Goal: Information Seeking & Learning: Learn about a topic

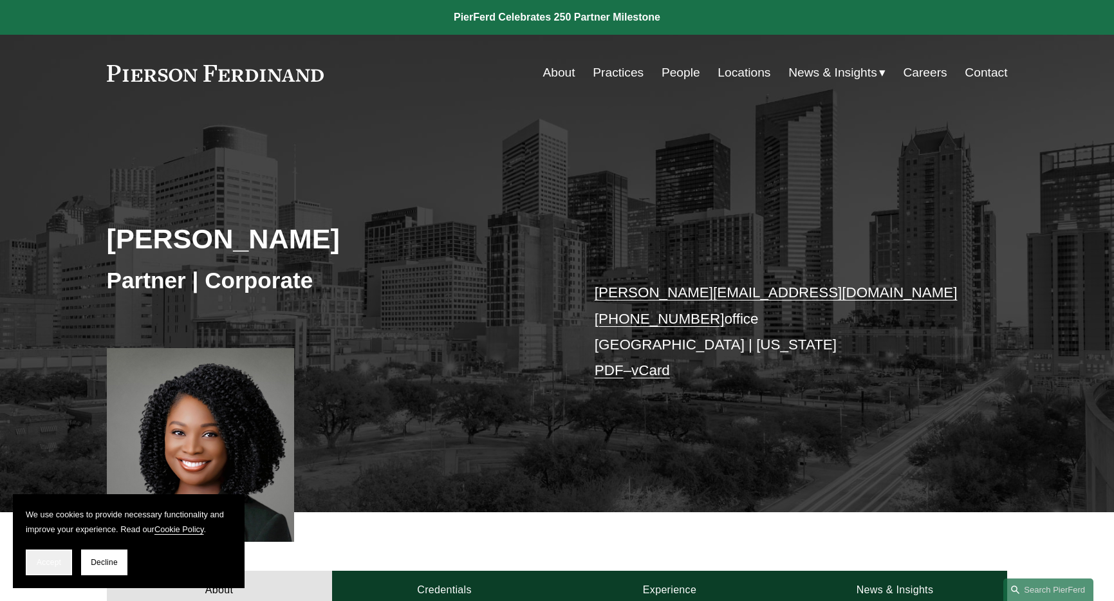
click at [68, 565] on button "Accept" at bounding box center [49, 562] width 46 height 26
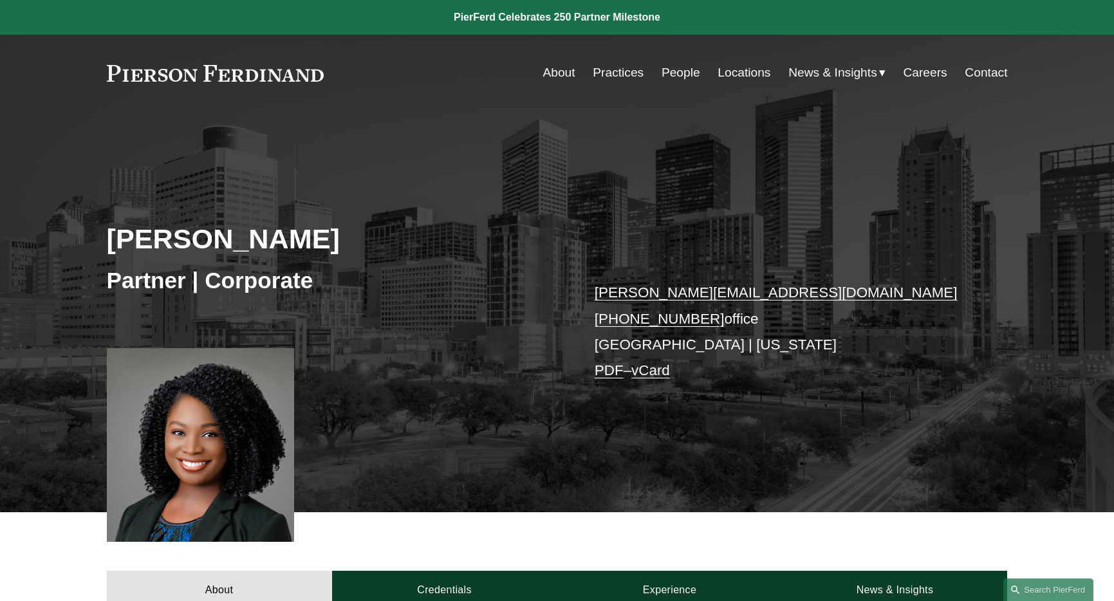
scroll to position [324, 0]
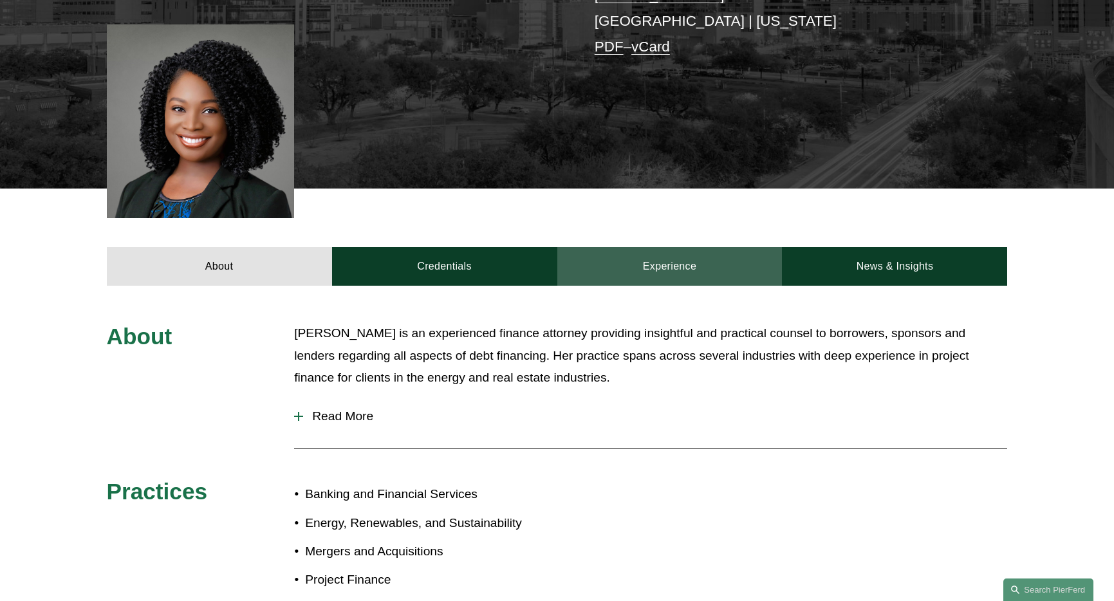
click at [684, 272] on link "Experience" at bounding box center [669, 266] width 225 height 39
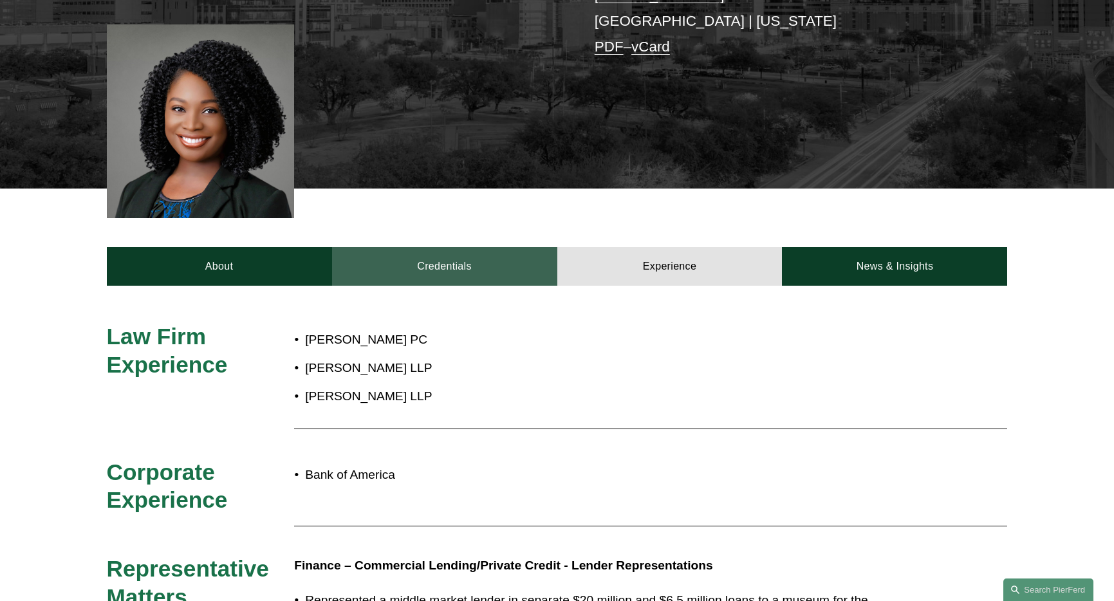
click at [414, 260] on link "Credentials" at bounding box center [444, 266] width 225 height 39
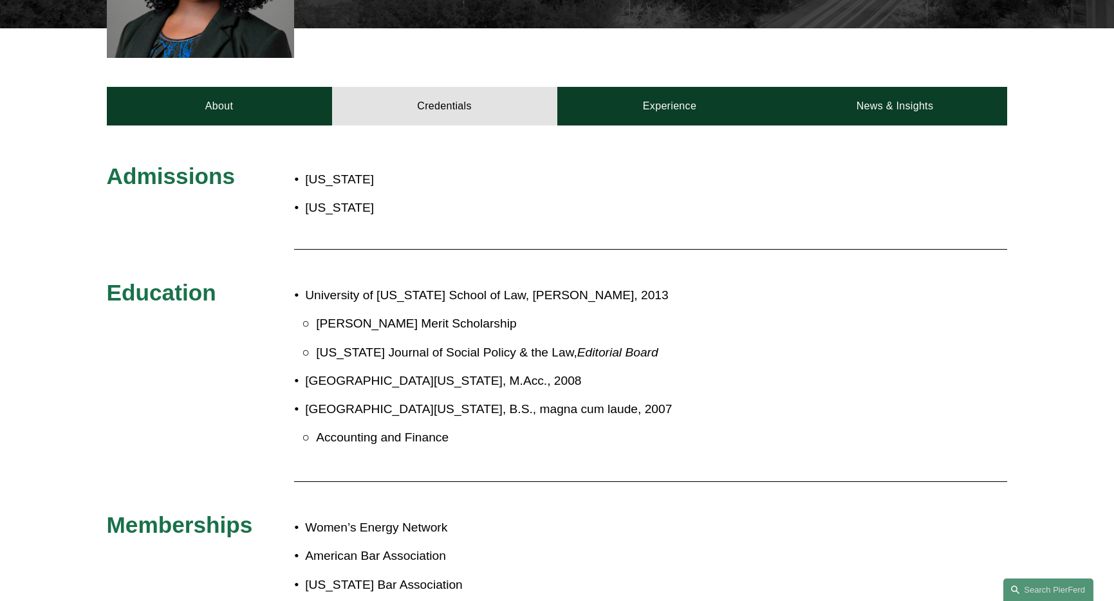
scroll to position [493, 0]
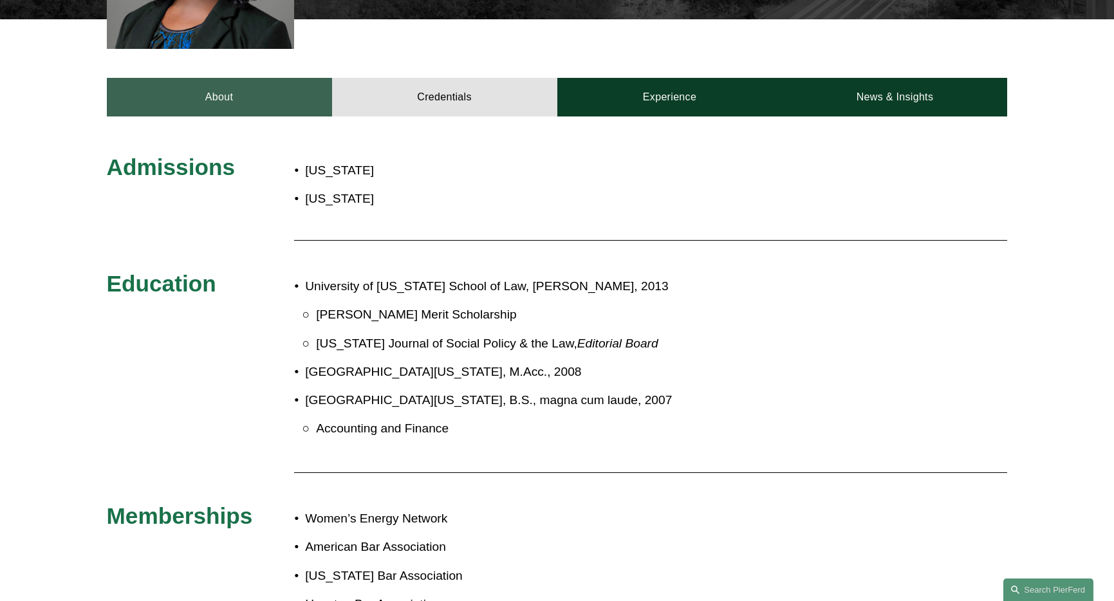
click at [216, 100] on link "About" at bounding box center [219, 97] width 225 height 39
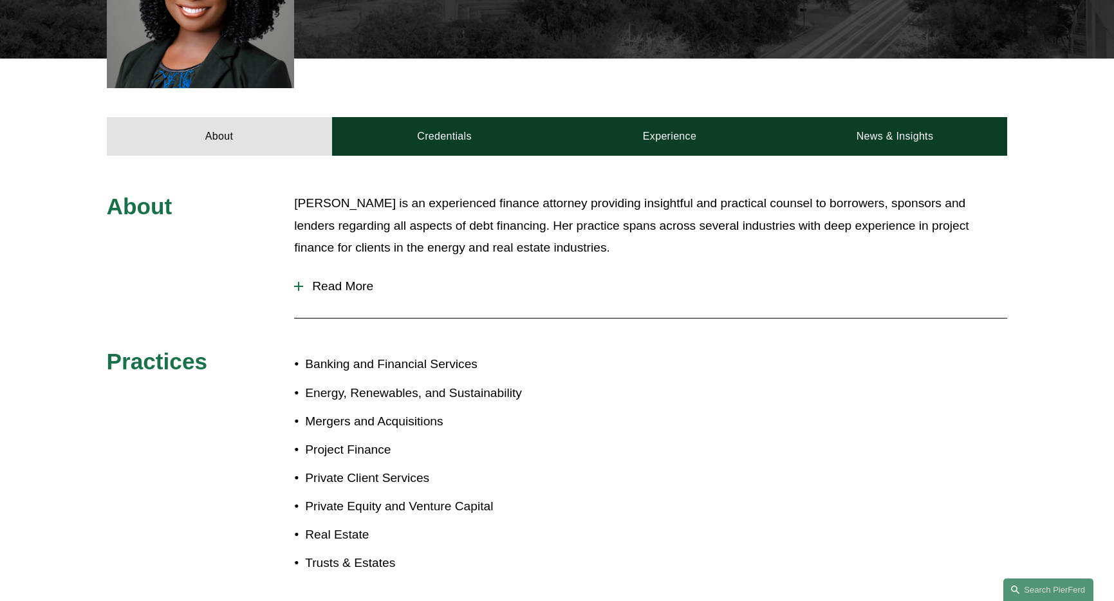
scroll to position [402, 0]
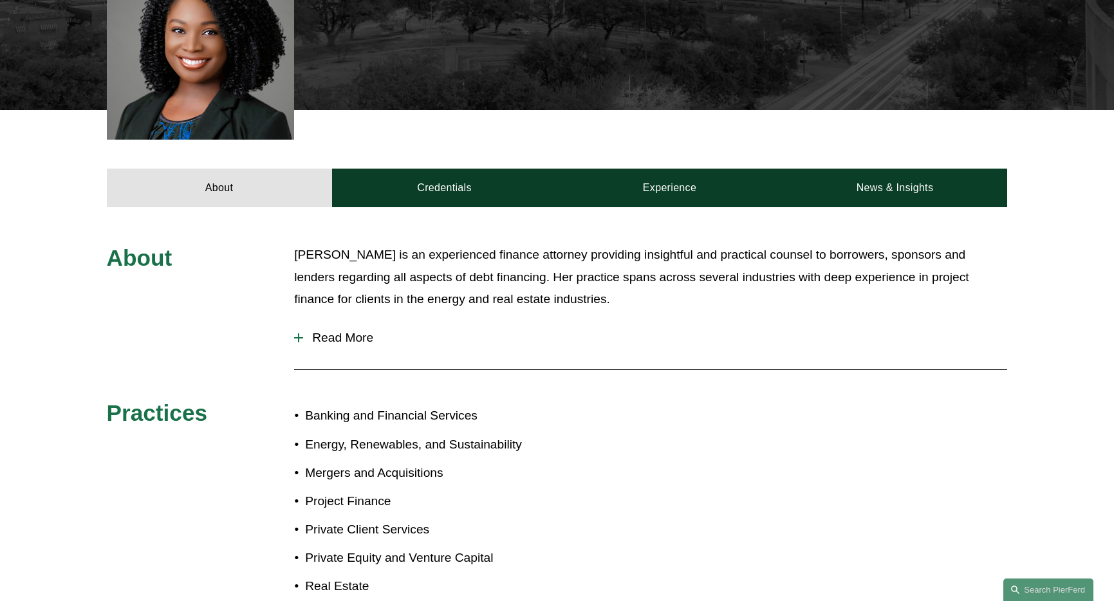
click at [651, 208] on div "About Priscilla is an experienced finance attorney providing insightful and pra…" at bounding box center [557, 447] width 1114 height 480
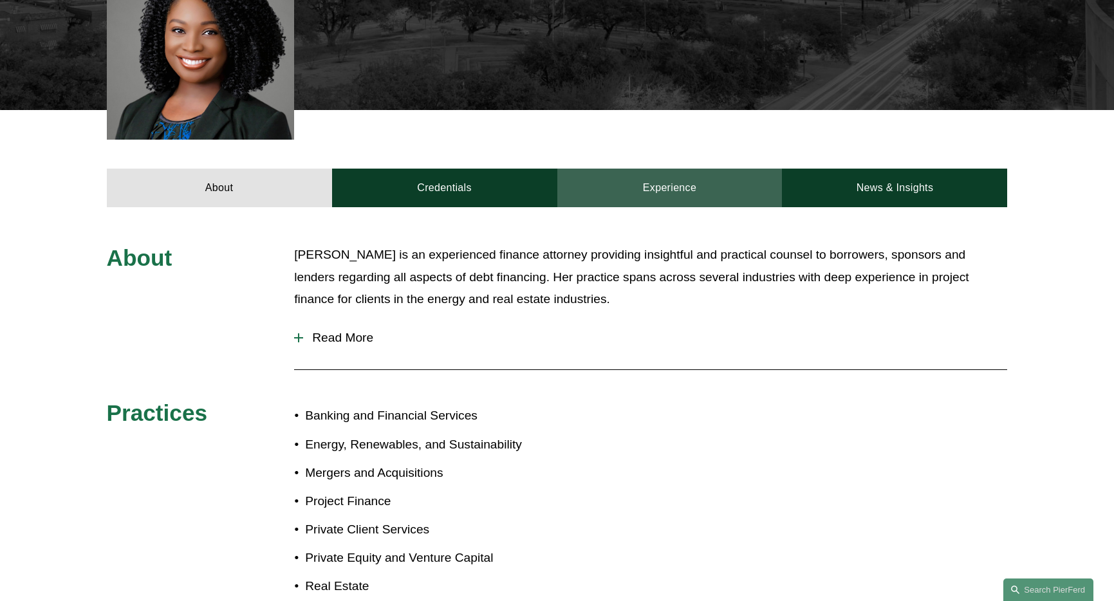
click at [657, 199] on link "Experience" at bounding box center [669, 188] width 225 height 39
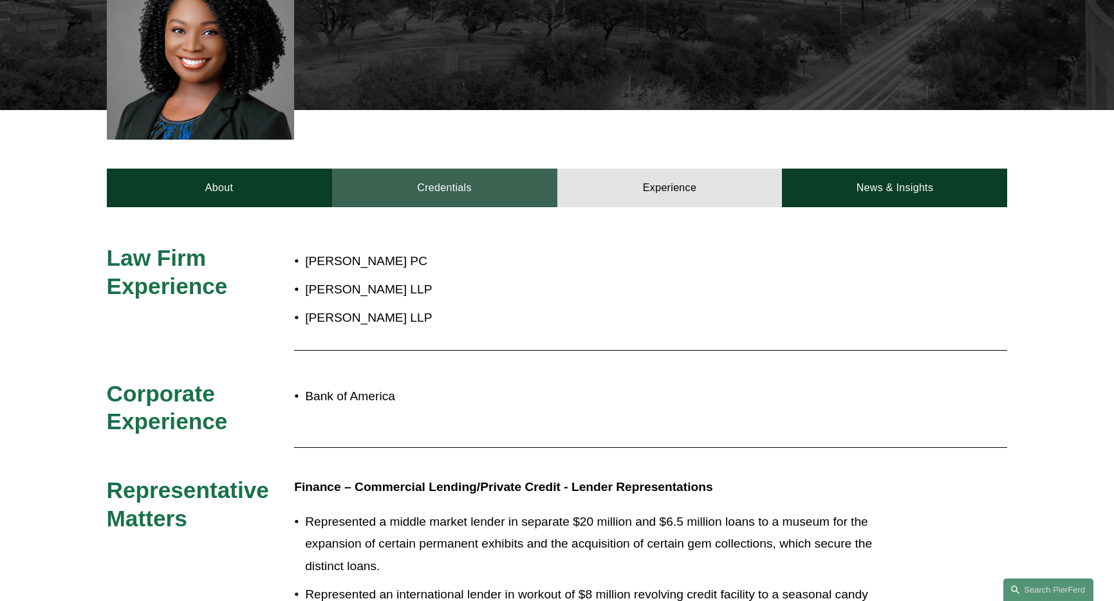
click at [463, 194] on link "Credentials" at bounding box center [444, 188] width 225 height 39
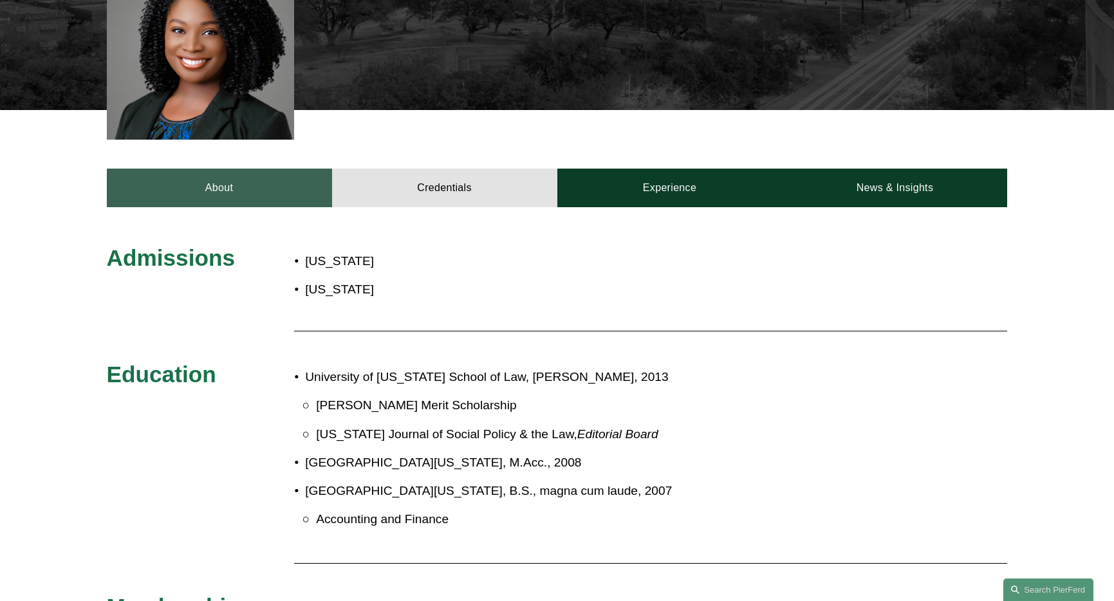
click at [266, 188] on link "About" at bounding box center [219, 188] width 225 height 39
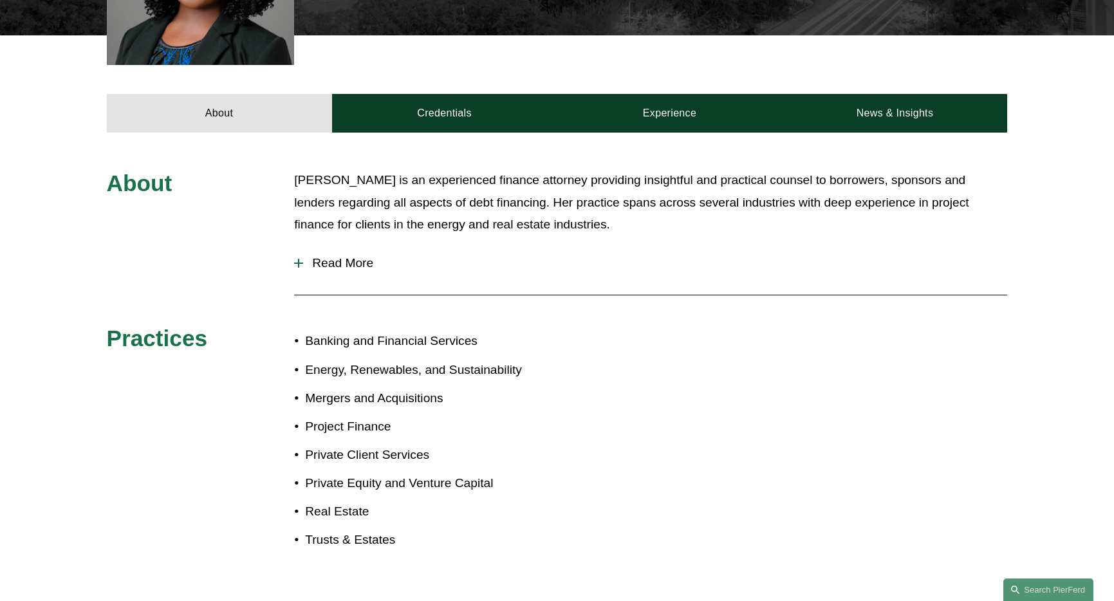
scroll to position [484, 0]
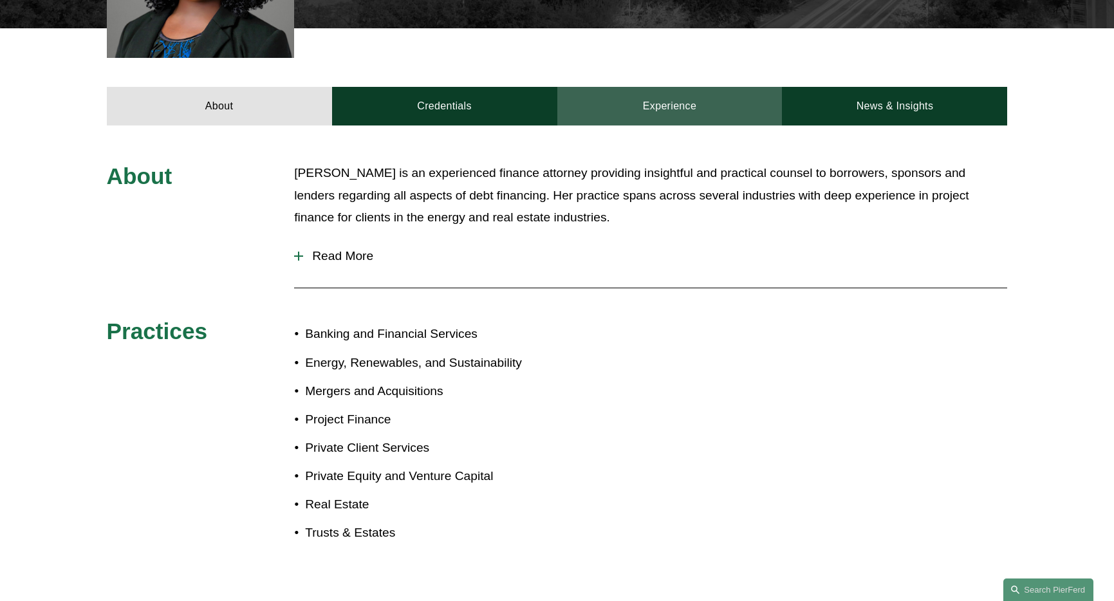
click at [675, 110] on link "Experience" at bounding box center [669, 106] width 225 height 39
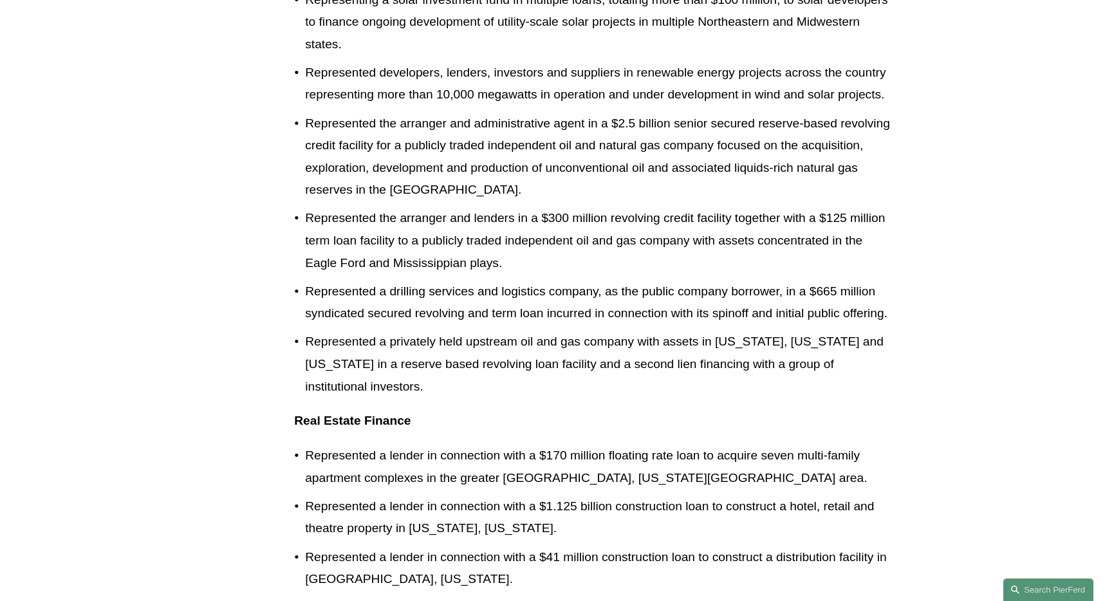
scroll to position [517, 0]
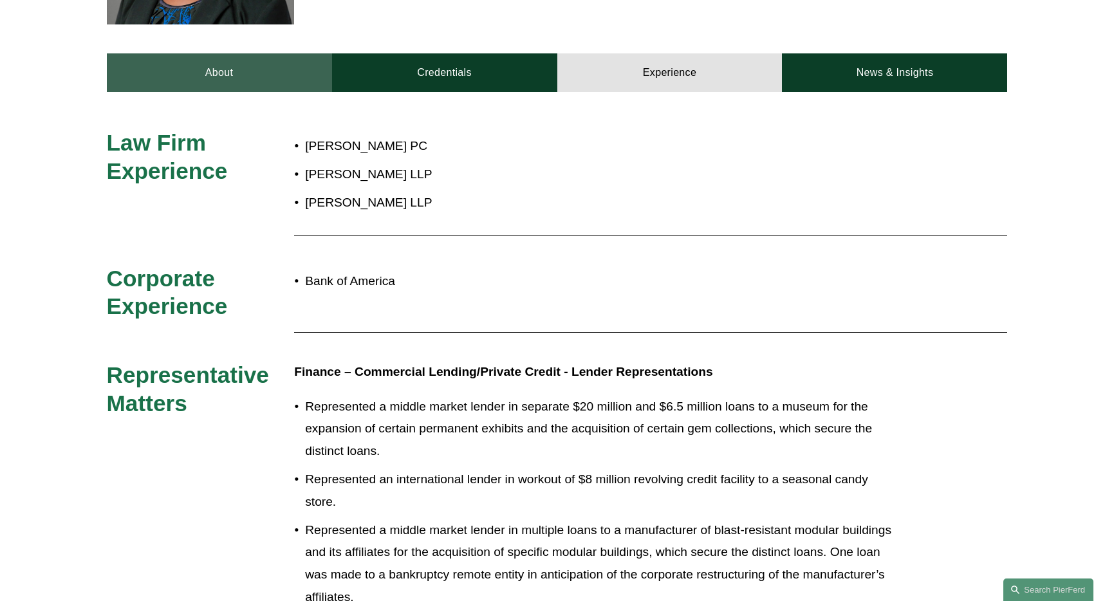
click at [244, 81] on link "About" at bounding box center [219, 72] width 225 height 39
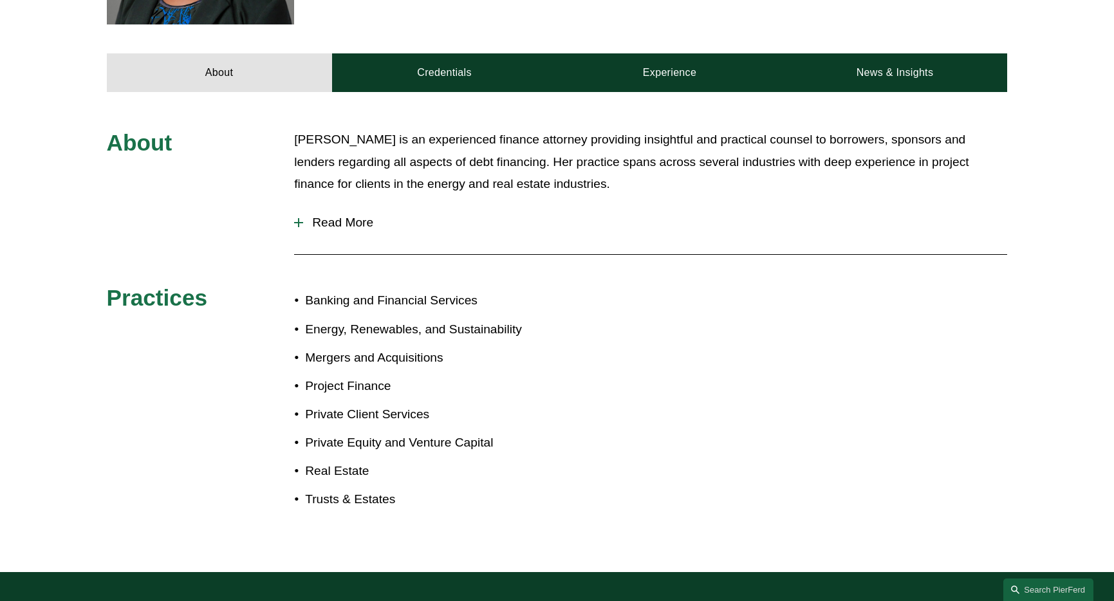
drag, startPoint x: 347, startPoint y: 207, endPoint x: 341, endPoint y: 223, distance: 17.1
click at [346, 208] on button "Read More" at bounding box center [650, 222] width 713 height 33
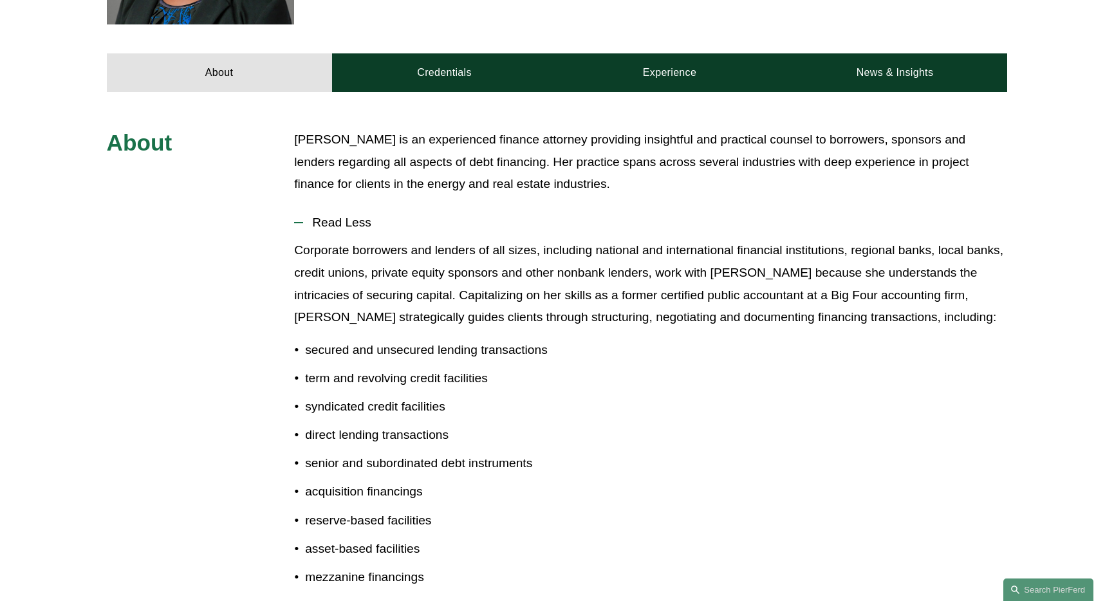
click at [340, 227] on span "Read Less" at bounding box center [655, 223] width 704 height 14
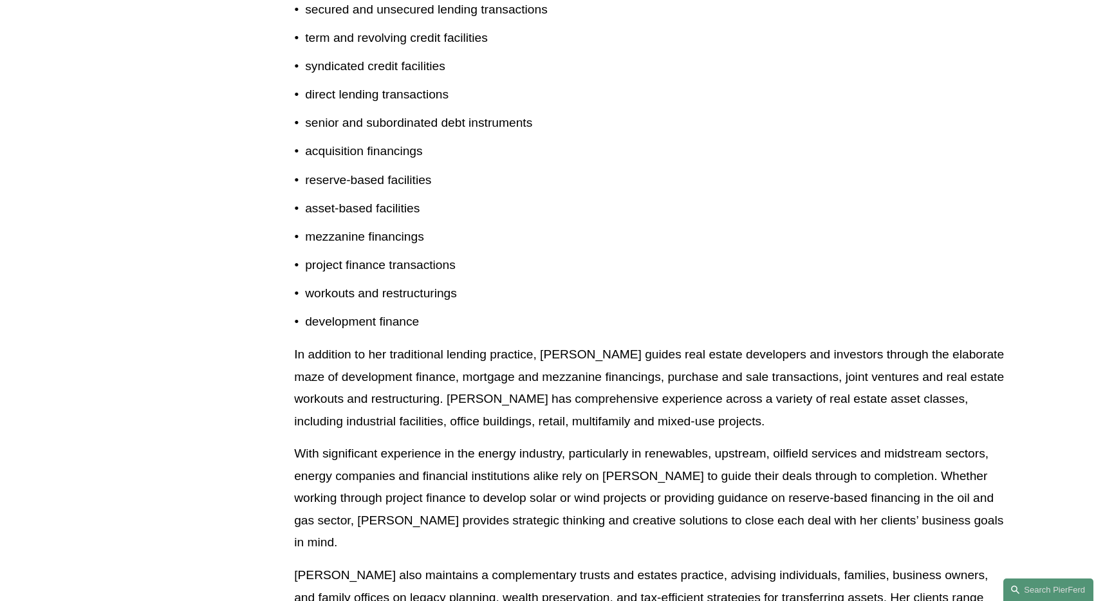
scroll to position [328, 0]
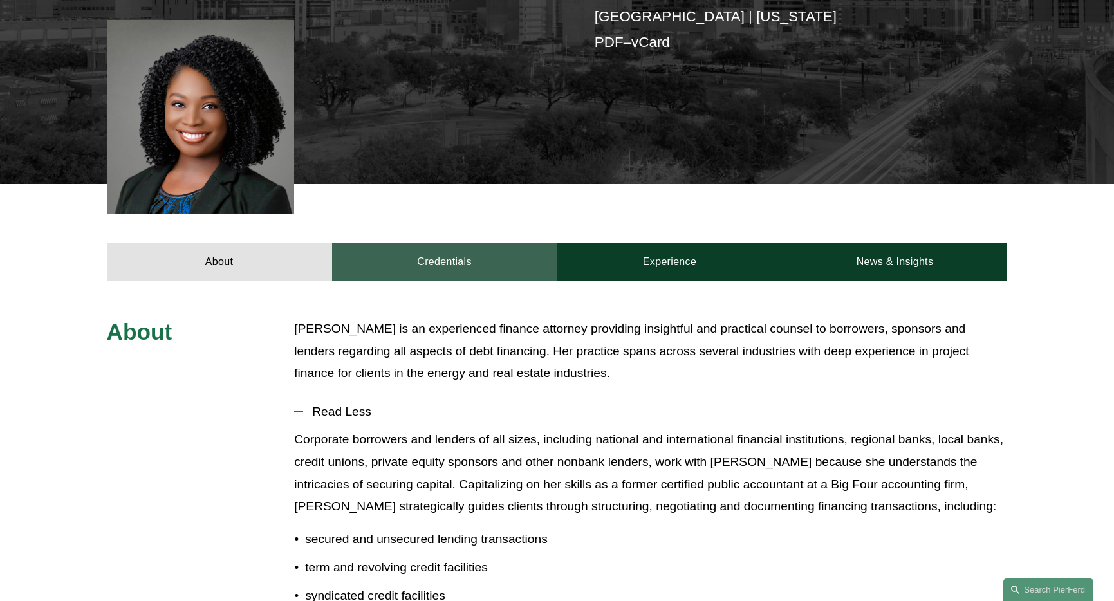
click at [446, 258] on link "Credentials" at bounding box center [444, 262] width 225 height 39
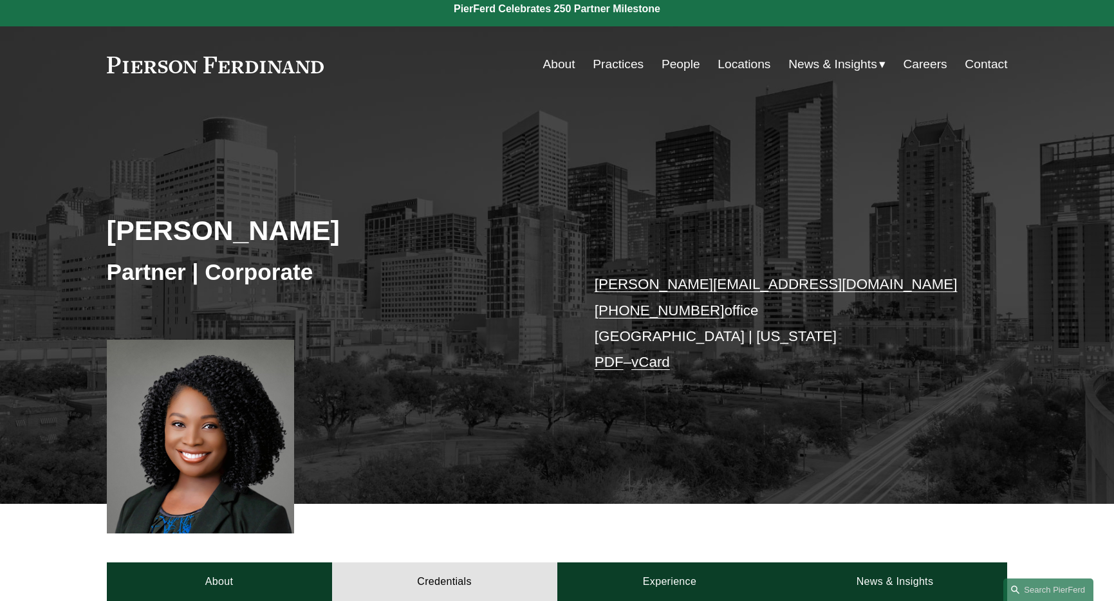
scroll to position [0, 0]
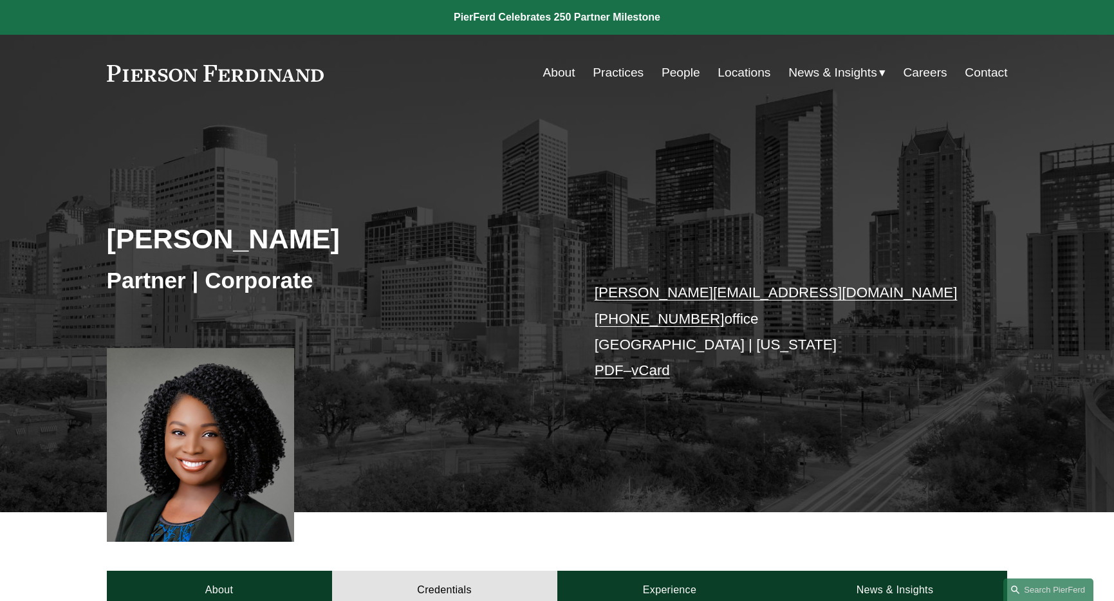
click at [196, 243] on h2 "Priscilla Arthus" at bounding box center [332, 238] width 450 height 33
click at [197, 243] on h2 "Priscilla Arthus" at bounding box center [332, 238] width 450 height 33
click at [189, 239] on h2 "Priscilla Arthus" at bounding box center [332, 238] width 450 height 33
copy h2 "Priscilla"
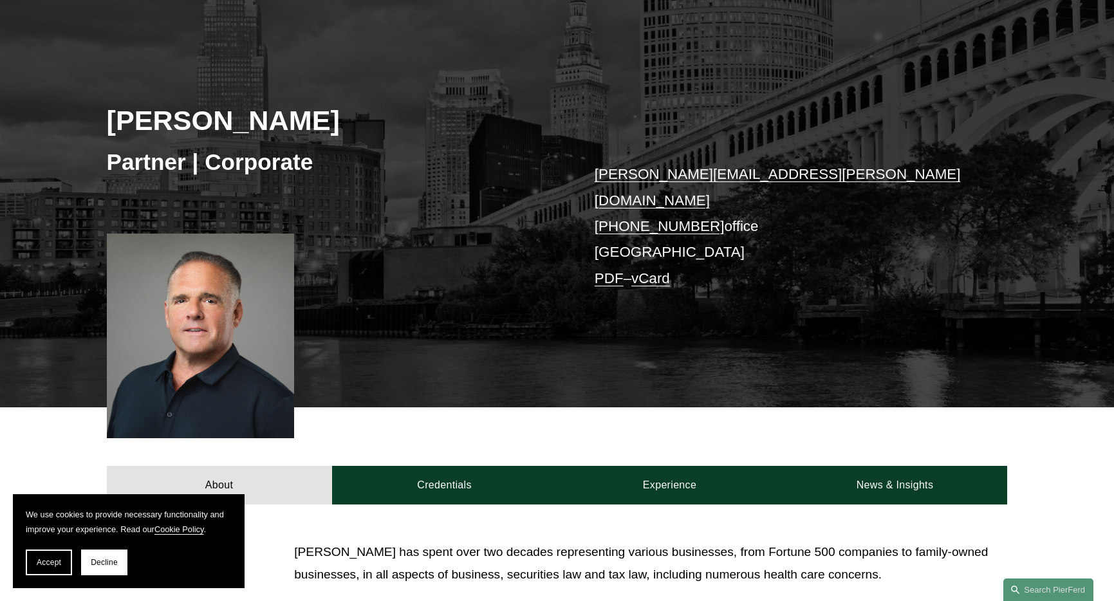
scroll to position [119, 0]
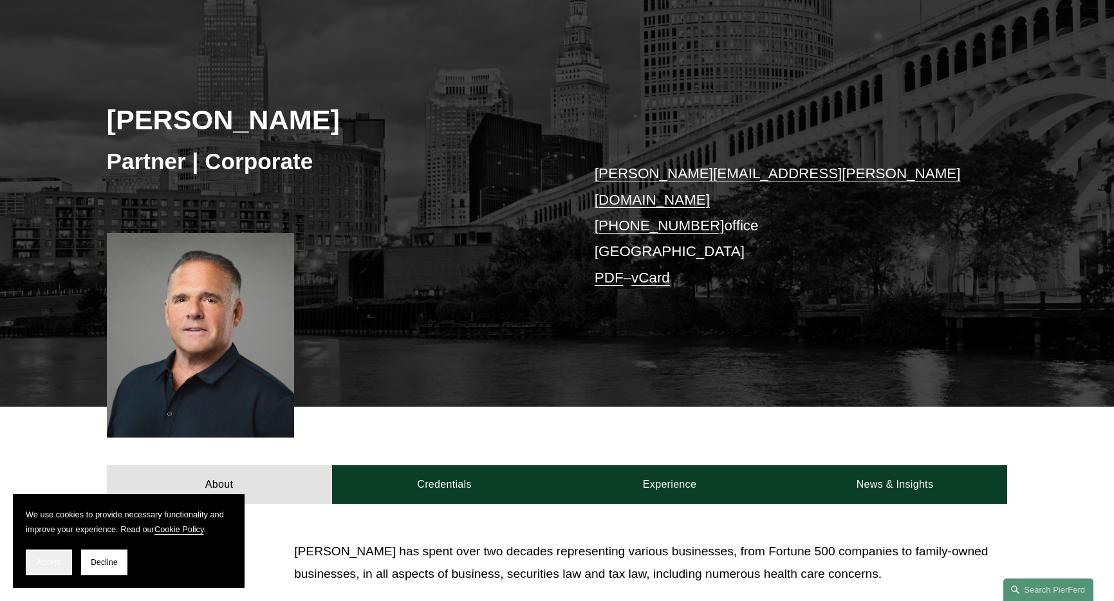
click at [37, 559] on span "Accept" at bounding box center [49, 562] width 24 height 9
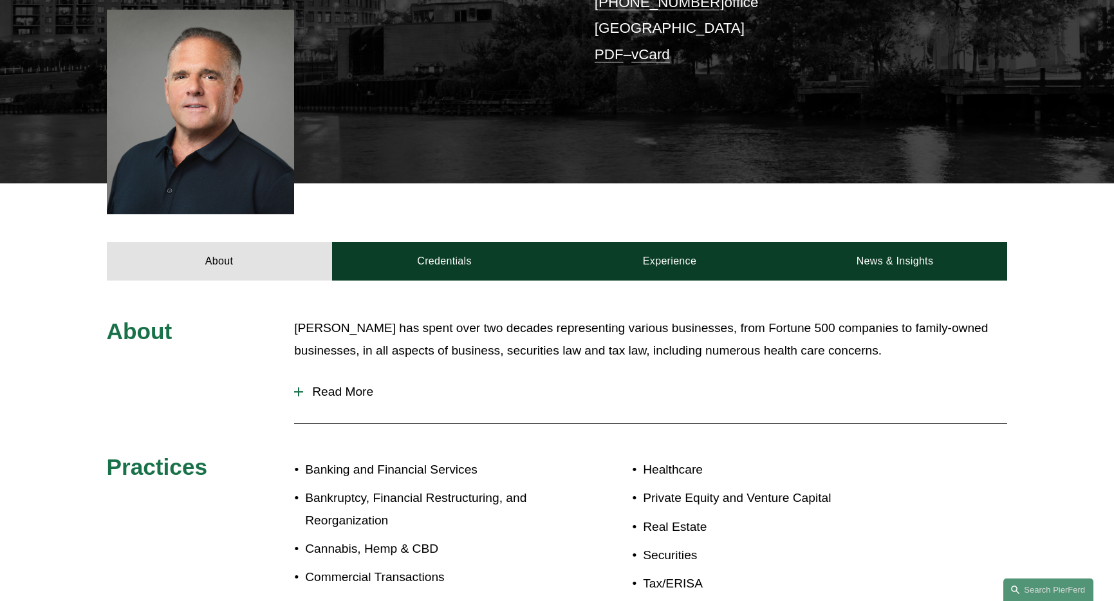
scroll to position [191, 0]
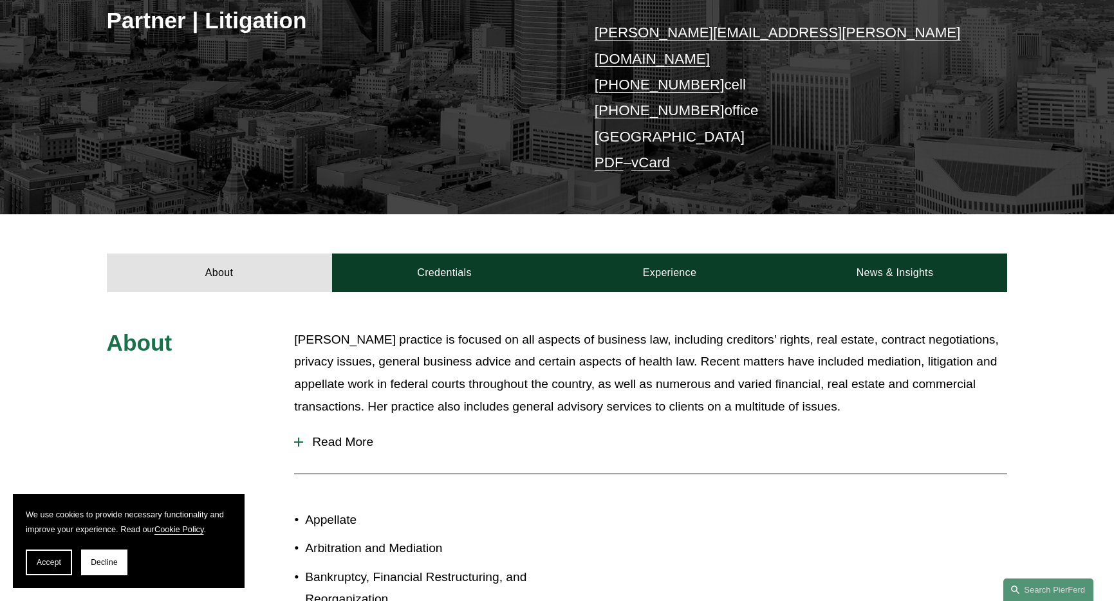
scroll to position [270, 0]
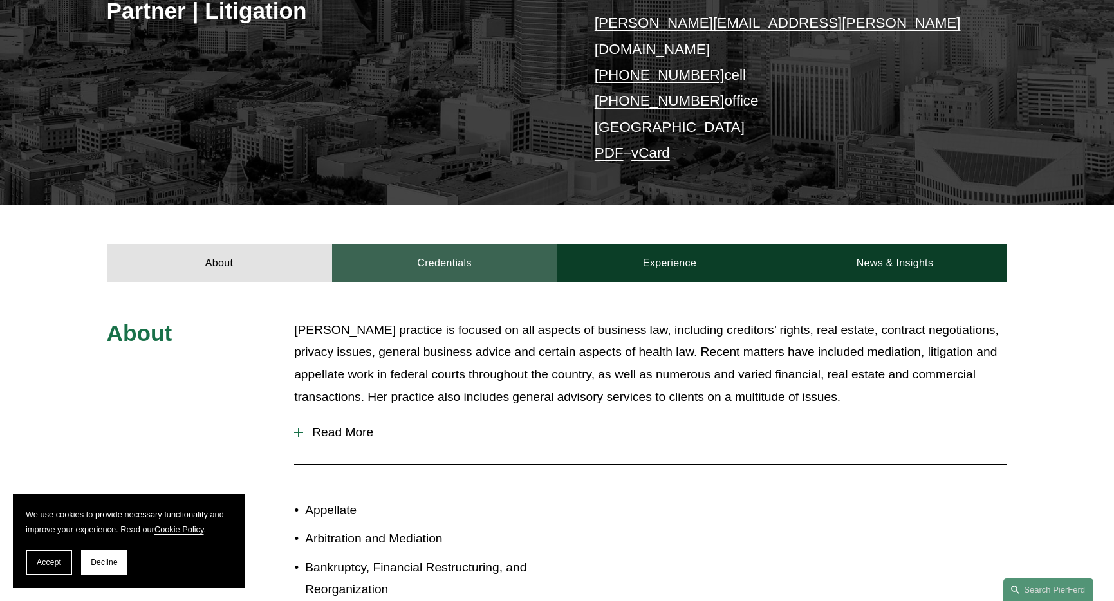
click at [462, 244] on link "Credentials" at bounding box center [444, 263] width 225 height 39
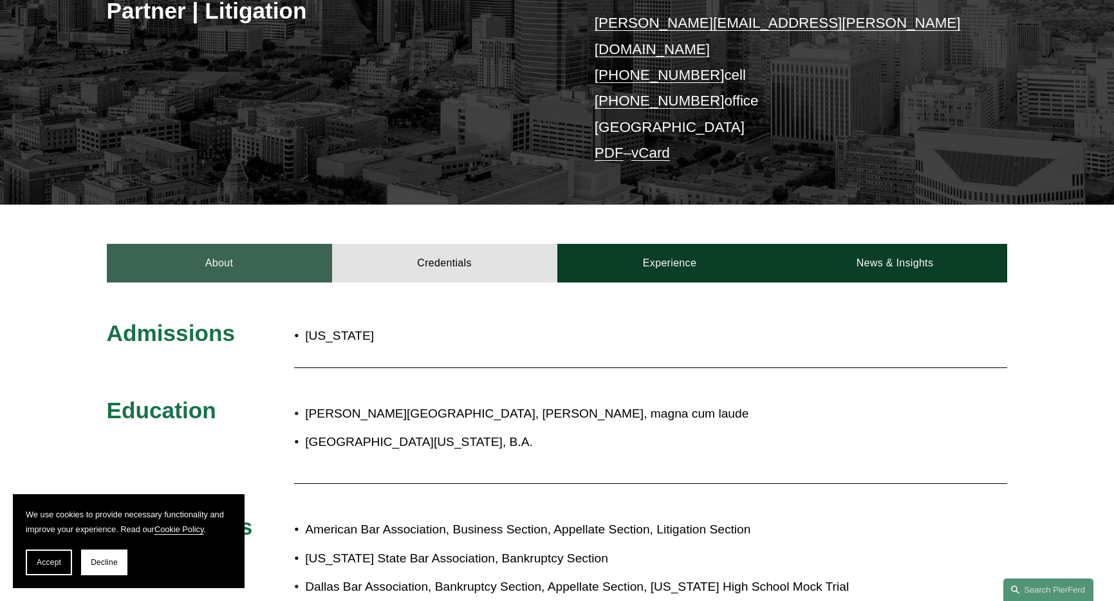
click at [221, 244] on link "About" at bounding box center [219, 263] width 225 height 39
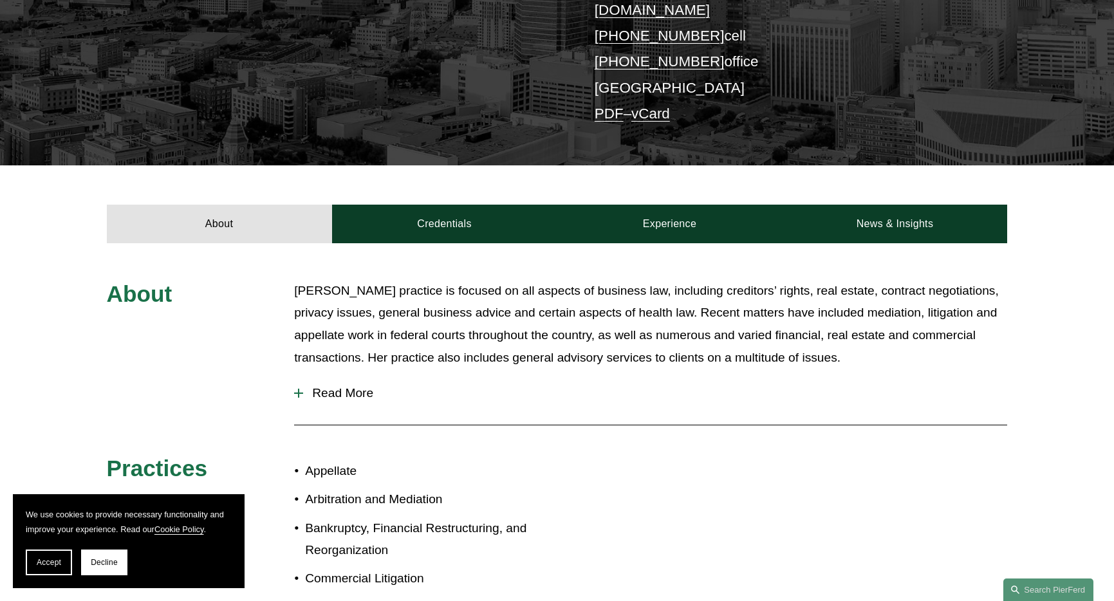
scroll to position [355, 0]
